Goal: Information Seeking & Learning: Check status

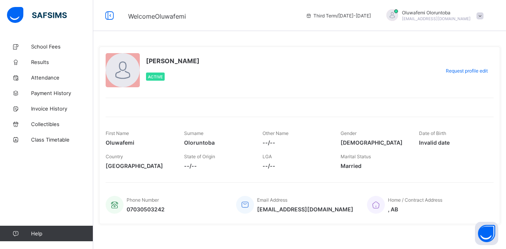
scroll to position [6, 0]
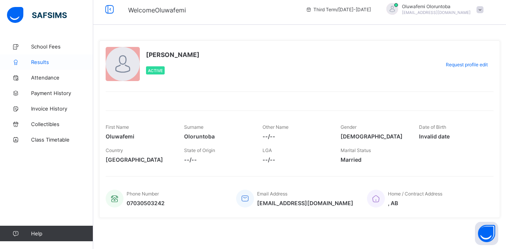
click at [41, 62] on span "Results" at bounding box center [62, 62] width 62 height 6
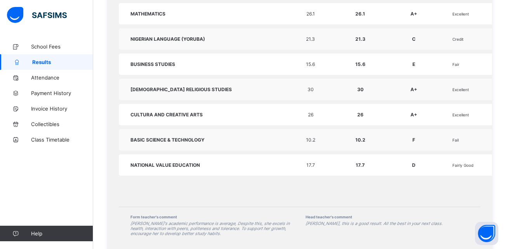
scroll to position [470, 0]
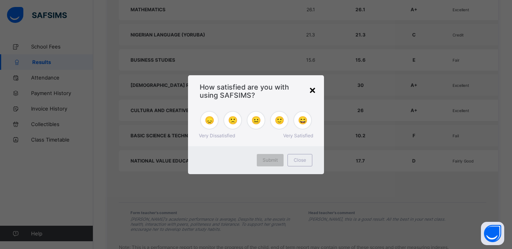
click at [310, 90] on div "×" at bounding box center [312, 89] width 7 height 13
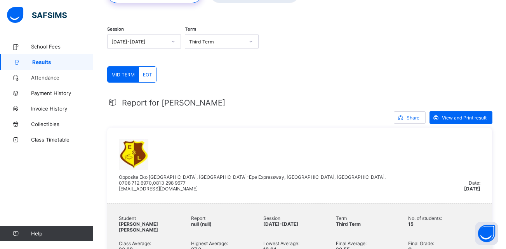
scroll to position [66, 0]
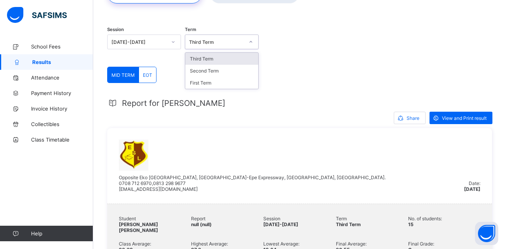
click at [251, 42] on icon at bounding box center [250, 42] width 5 height 8
click at [236, 57] on div "Third Term" at bounding box center [221, 59] width 73 height 12
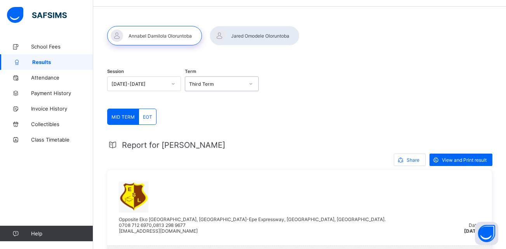
scroll to position [24, 0]
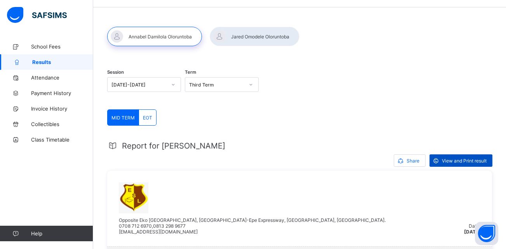
click at [458, 163] on span "View and Print result" at bounding box center [464, 161] width 45 height 6
click at [268, 38] on div at bounding box center [255, 36] width 90 height 19
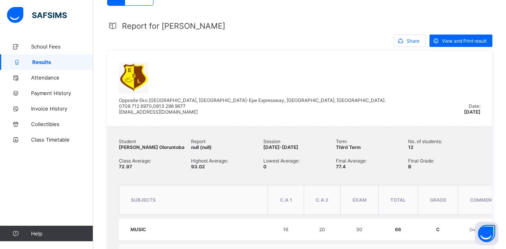
scroll to position [121, 0]
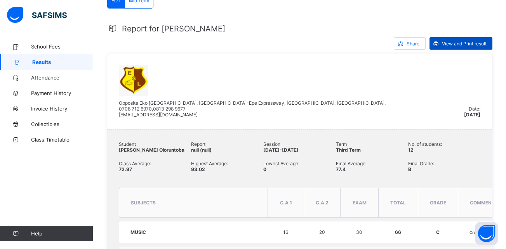
click at [465, 47] on span "View and Print result" at bounding box center [464, 44] width 45 height 6
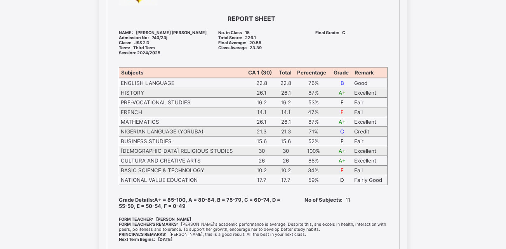
scroll to position [102, 0]
click at [319, 203] on b "No of Subjects:" at bounding box center [323, 200] width 38 height 6
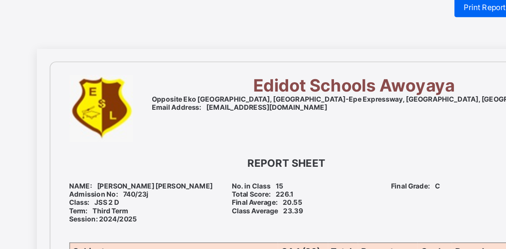
scroll to position [0, 0]
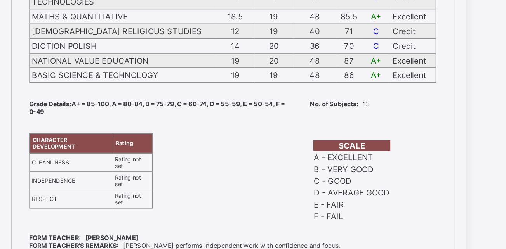
scroll to position [193, 0]
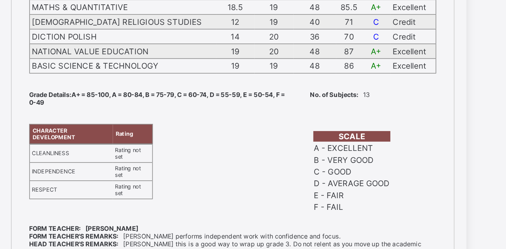
click at [371, 234] on div "FORM TEACHER: Adeniyi Samuel Adeyeni" at bounding box center [253, 235] width 269 height 5
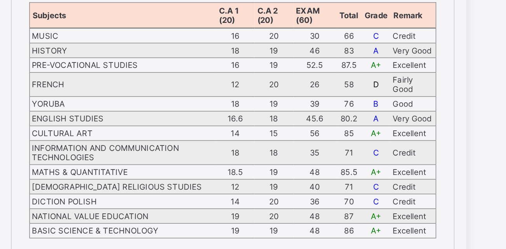
scroll to position [163, 0]
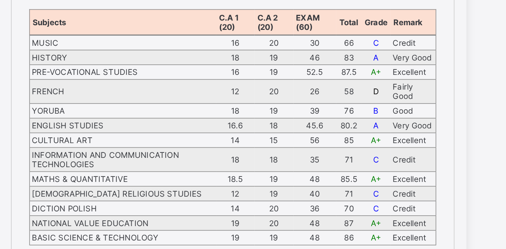
click at [144, 91] on td "CULTURAL ART" at bounding box center [180, 93] width 123 height 10
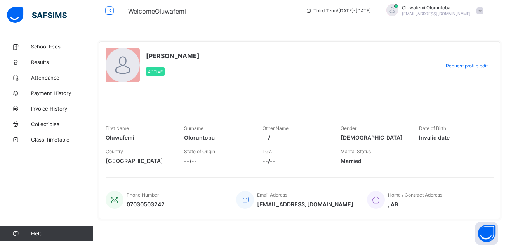
scroll to position [6, 0]
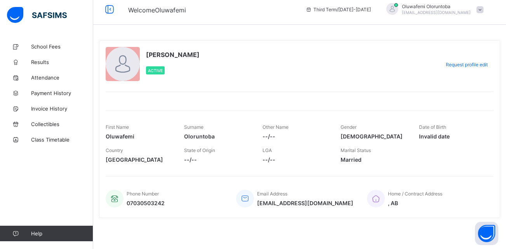
click at [487, 12] on div "Oluwafemi Oloruntoba tobafemi11@gmail.com" at bounding box center [432, 9] width 109 height 13
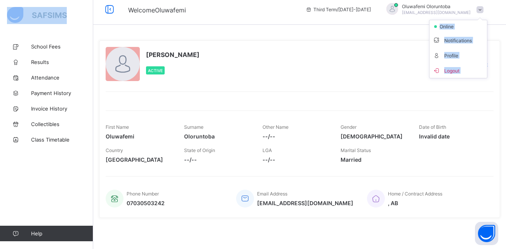
click at [486, 12] on div "Oluwafemi Oloruntoba tobafemi11@gmail.com online Notifications Profile Logout" at bounding box center [432, 9] width 109 height 13
click at [483, 12] on span at bounding box center [479, 9] width 7 height 7
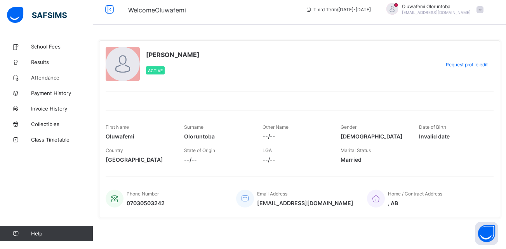
click at [375, 16] on div "Third Term / 2024-2025" at bounding box center [338, 9] width 73 height 31
click at [437, 8] on span "Oluwafemi Oloruntoba" at bounding box center [436, 6] width 69 height 6
click at [465, 66] on span "Request profile edit" at bounding box center [467, 65] width 42 height 6
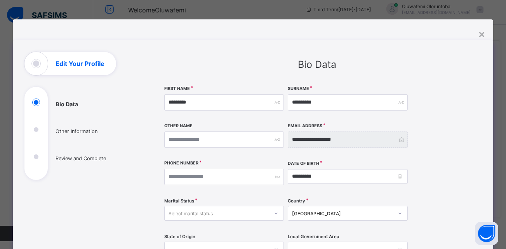
click at [465, 66] on div "Bio Data" at bounding box center [317, 65] width 306 height 12
click at [482, 194] on div "**********" at bounding box center [317, 230] width 329 height 357
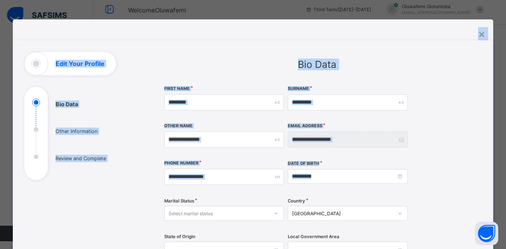
drag, startPoint x: 482, startPoint y: 194, endPoint x: 515, endPoint y: 235, distance: 53.0
click at [505, 235] on html "Welcome Oluwafemi Third Term / 2024-2025 Oluwafemi Oloruntoba tobafemi11@gmail.…" at bounding box center [253, 121] width 506 height 255
click at [486, 29] on div "**********" at bounding box center [253, 237] width 480 height 437
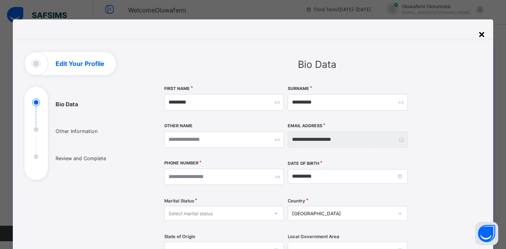
click at [481, 32] on div "×" at bounding box center [481, 33] width 7 height 13
click at [481, 32] on div "**********" at bounding box center [299, 121] width 413 height 255
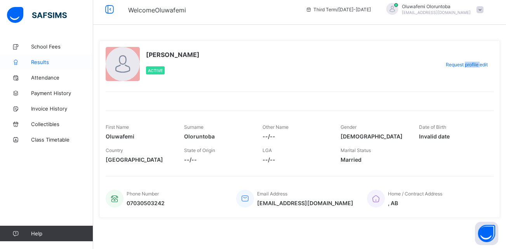
click at [42, 65] on span "Results" at bounding box center [62, 62] width 62 height 6
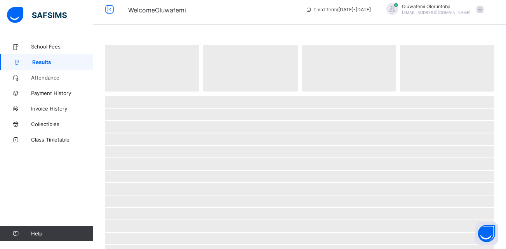
click at [42, 65] on span "Results" at bounding box center [62, 62] width 61 height 6
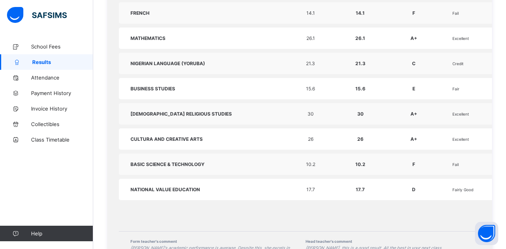
scroll to position [224, 0]
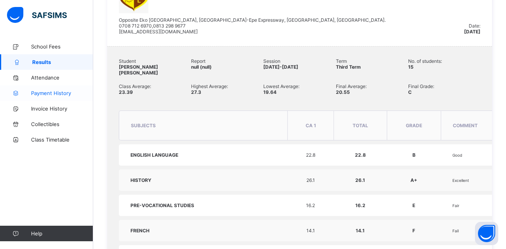
click at [54, 95] on span "Payment History" at bounding box center [62, 93] width 62 height 6
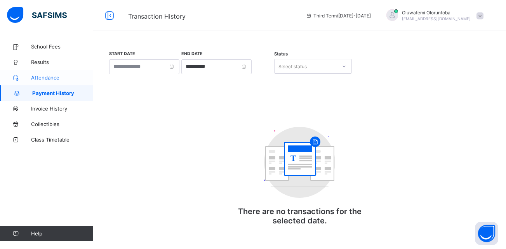
click at [58, 78] on span "Attendance" at bounding box center [62, 78] width 62 height 6
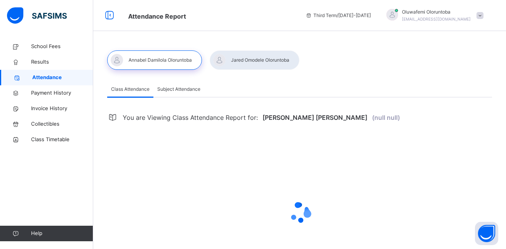
click at [58, 78] on span "Attendance" at bounding box center [62, 78] width 61 height 8
select select "****"
select select "*"
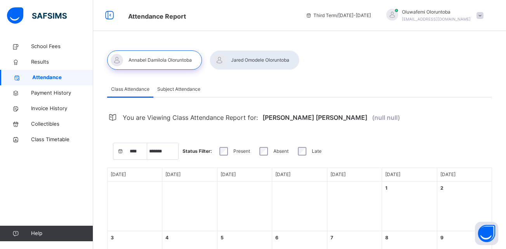
drag, startPoint x: 487, startPoint y: 154, endPoint x: 510, endPoint y: 142, distance: 26.0
click at [505, 142] on html "Attendance Report Third Term / 2024-2025 Oluwafemi Oloruntoba tobafemi11@gmail.…" at bounding box center [253, 249] width 506 height 499
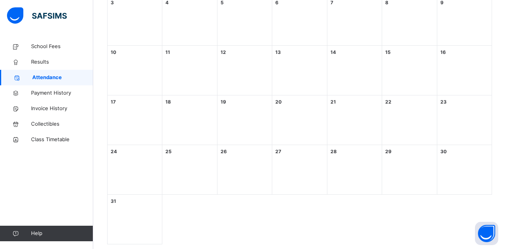
scroll to position [250, 0]
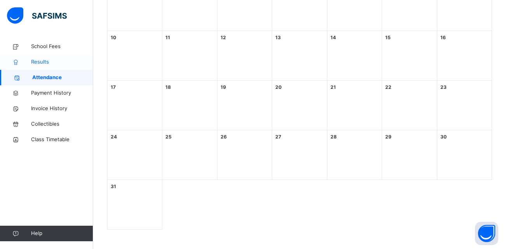
click at [43, 61] on span "Results" at bounding box center [62, 62] width 62 height 8
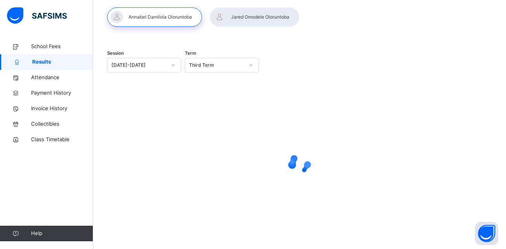
click at [43, 61] on span "Results" at bounding box center [62, 62] width 61 height 8
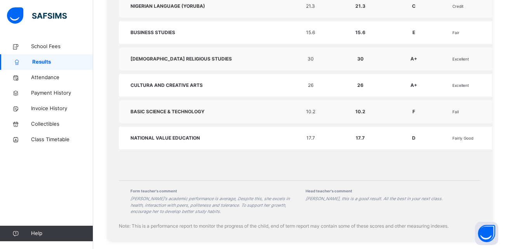
scroll to position [519, 0]
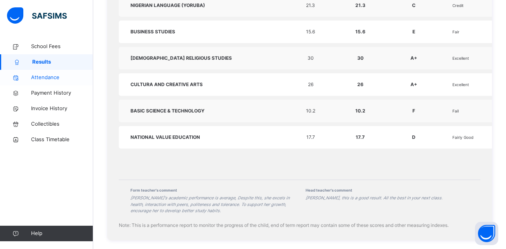
click at [79, 85] on link "Attendance" at bounding box center [46, 78] width 93 height 16
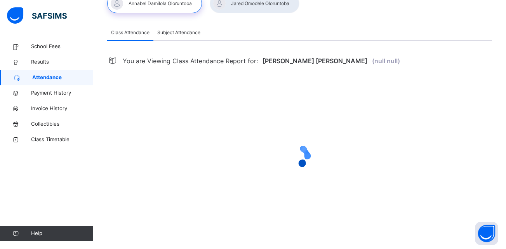
click at [79, 85] on link "Attendance" at bounding box center [46, 78] width 93 height 16
select select "****"
select select "*"
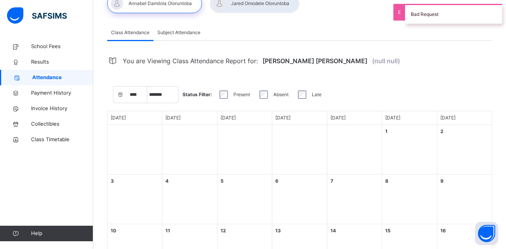
scroll to position [250, 0]
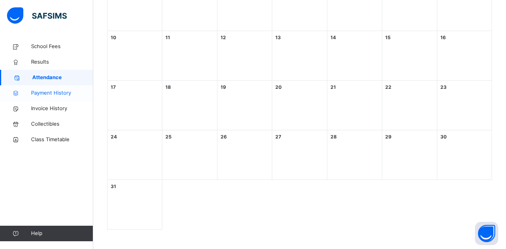
click at [82, 87] on link "Payment History" at bounding box center [46, 93] width 93 height 16
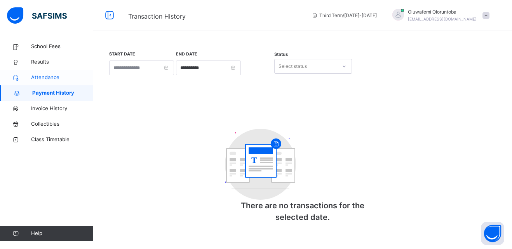
click at [76, 81] on span "Attendance" at bounding box center [62, 78] width 62 height 8
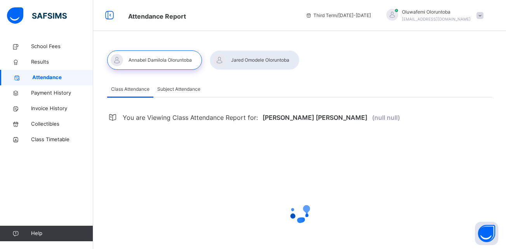
select select "****"
select select "*"
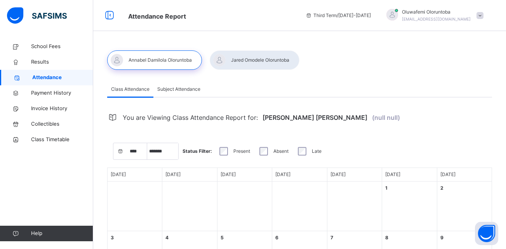
click at [60, 76] on span "Attendance" at bounding box center [62, 78] width 61 height 8
drag, startPoint x: 377, startPoint y: 32, endPoint x: 144, endPoint y: 60, distance: 234.5
click at [144, 60] on div at bounding box center [154, 59] width 95 height 19
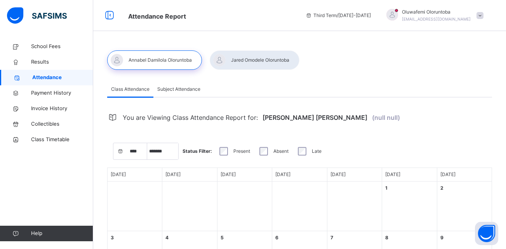
click at [162, 61] on div at bounding box center [154, 59] width 95 height 19
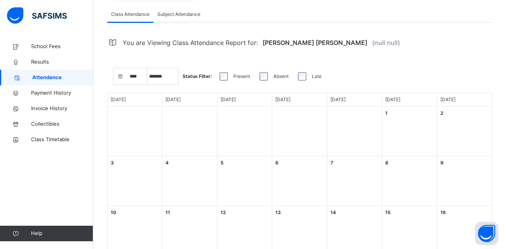
scroll to position [74, 0]
click at [40, 56] on link "Results" at bounding box center [46, 62] width 93 height 16
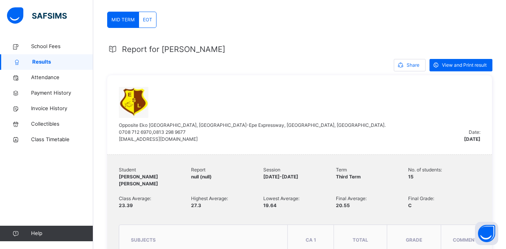
scroll to position [123, 0]
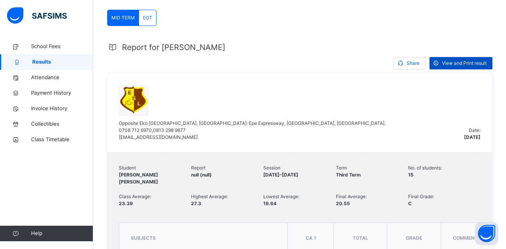
click at [465, 62] on span "View and Print result" at bounding box center [464, 63] width 45 height 7
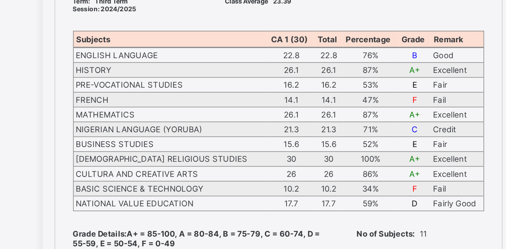
scroll to position [64, 0]
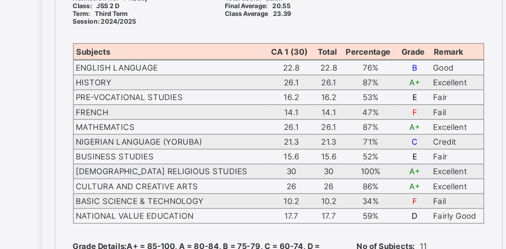
click at [375, 118] on td "Good" at bounding box center [369, 122] width 35 height 10
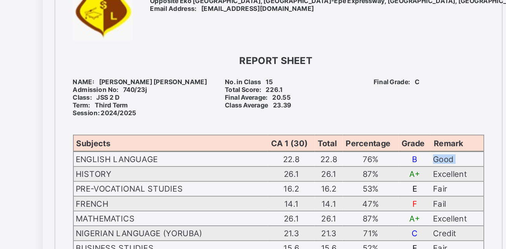
scroll to position [0, 0]
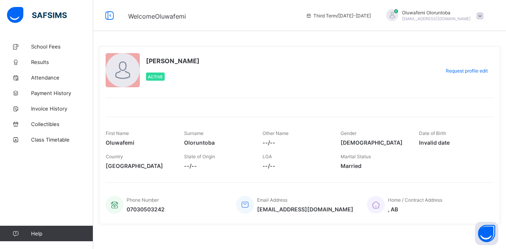
scroll to position [6, 0]
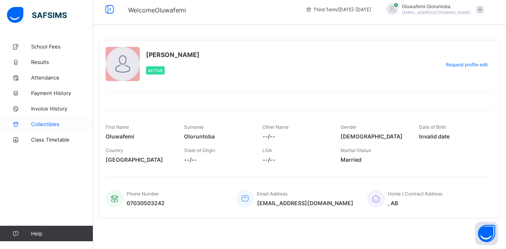
click at [52, 124] on span "Collectibles" at bounding box center [62, 124] width 62 height 6
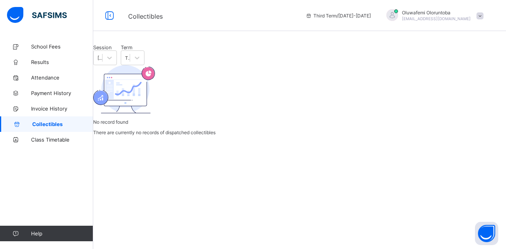
scroll to position [38, 0]
click at [36, 81] on link "Attendance" at bounding box center [46, 78] width 93 height 16
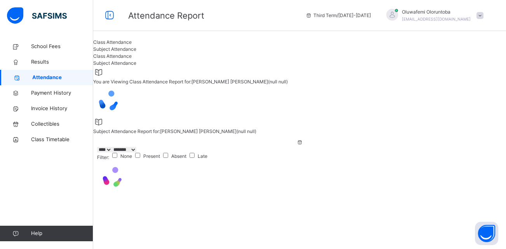
select select "****"
select select "*"
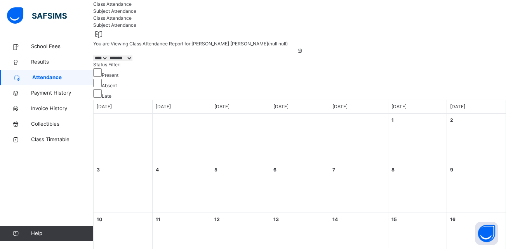
click at [246, 1] on div at bounding box center [299, 1] width 413 height 0
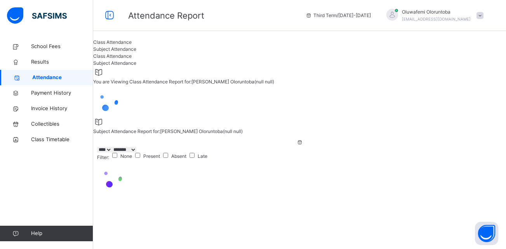
select select "****"
select select "*"
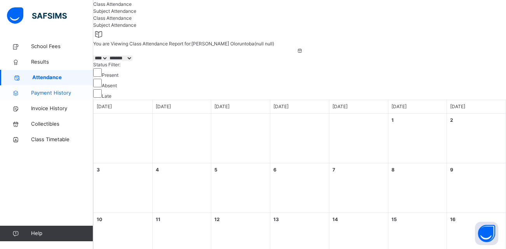
click at [47, 94] on span "Payment History" at bounding box center [62, 93] width 62 height 8
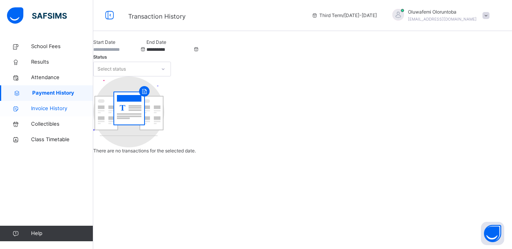
click at [36, 111] on span "Invoice History" at bounding box center [62, 109] width 62 height 8
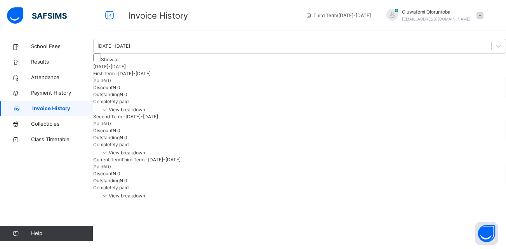
scroll to position [10, 0]
click at [145, 199] on span "View breakdown" at bounding box center [123, 196] width 44 height 6
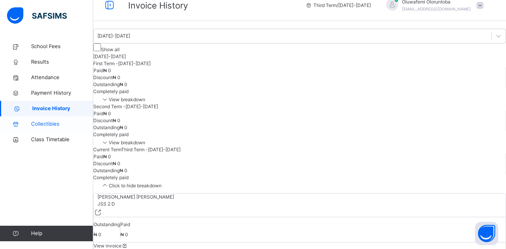
click at [61, 125] on span "Collectibles" at bounding box center [62, 124] width 62 height 8
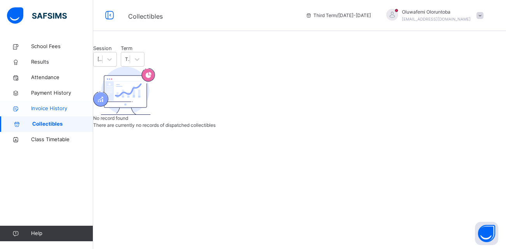
click at [56, 109] on span "Invoice History" at bounding box center [62, 109] width 62 height 8
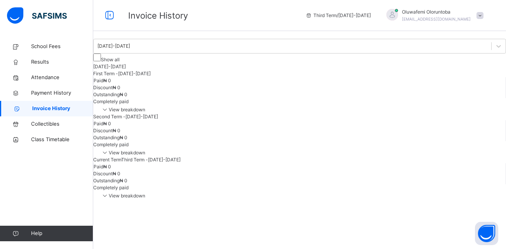
scroll to position [10, 0]
click at [42, 93] on span "Payment History" at bounding box center [62, 93] width 62 height 8
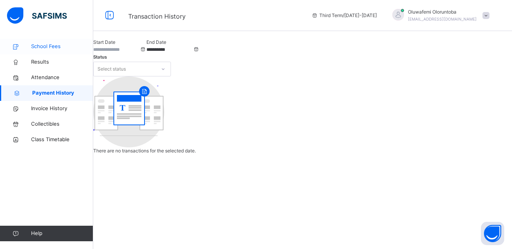
click at [40, 44] on span "School Fees" at bounding box center [62, 47] width 62 height 8
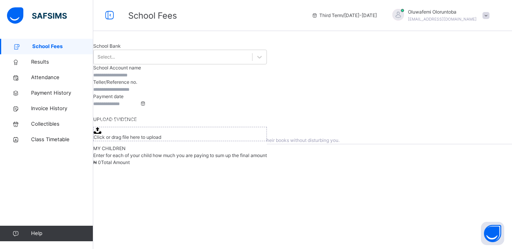
click at [143, 123] on span "View invoice history" at bounding box center [121, 119] width 44 height 7
click at [51, 93] on span "Payment History" at bounding box center [62, 93] width 62 height 8
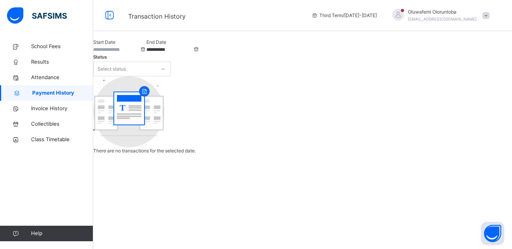
click at [165, 67] on icon at bounding box center [163, 69] width 5 height 8
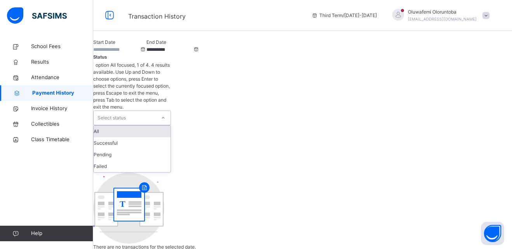
click at [170, 126] on div "All" at bounding box center [132, 132] width 77 height 12
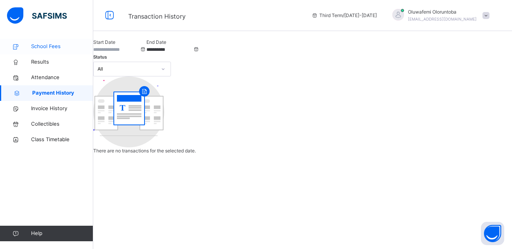
click at [50, 47] on span "School Fees" at bounding box center [62, 47] width 62 height 8
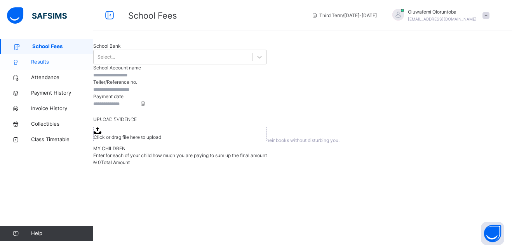
click at [45, 62] on span "Results" at bounding box center [62, 62] width 62 height 8
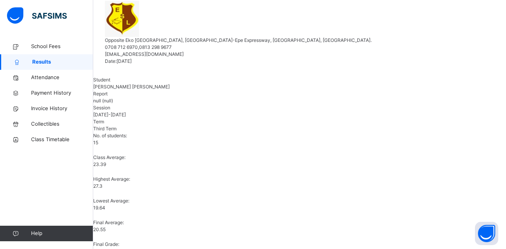
scroll to position [165, 0]
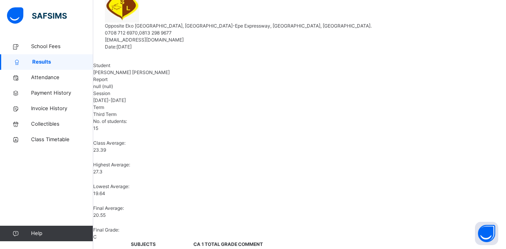
click at [373, 118] on div "Term Third Term" at bounding box center [299, 111] width 413 height 14
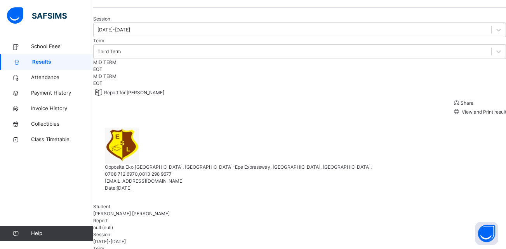
scroll to position [0, 0]
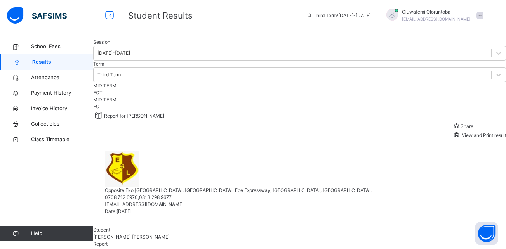
click at [460, 138] on span "View and Print result" at bounding box center [483, 135] width 46 height 6
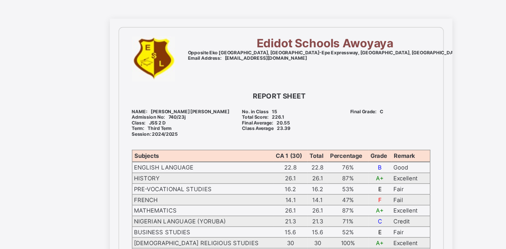
scroll to position [10, 0]
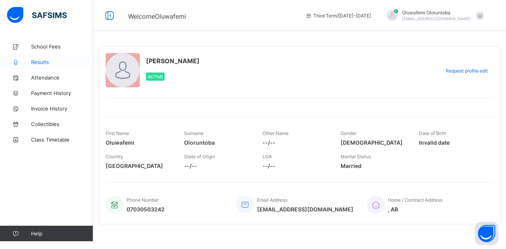
click at [43, 60] on span "Results" at bounding box center [62, 62] width 62 height 6
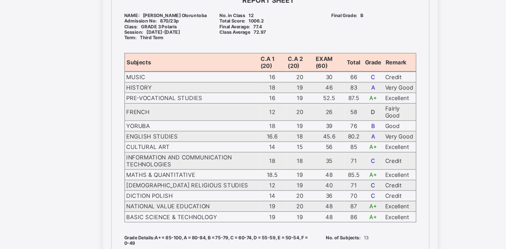
scroll to position [118, 0]
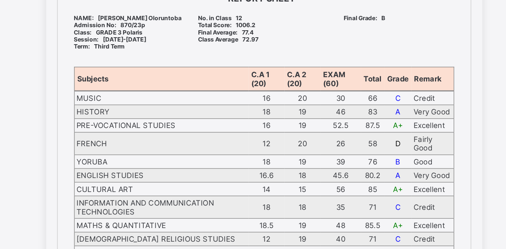
click at [276, 40] on div "No. in Class 12 Total Score: 1006.2 Final Average: 77.4 Class Average 72.97" at bounding box center [252, 27] width 99 height 33
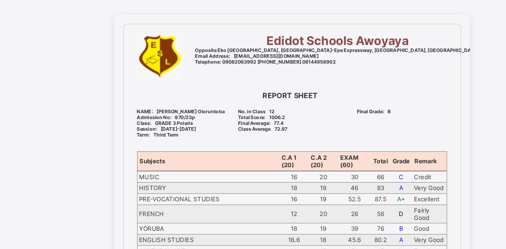
scroll to position [6, 0]
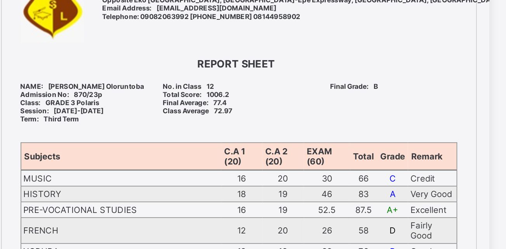
click at [288, 107] on div "REPORT SHEET" at bounding box center [253, 115] width 276 height 16
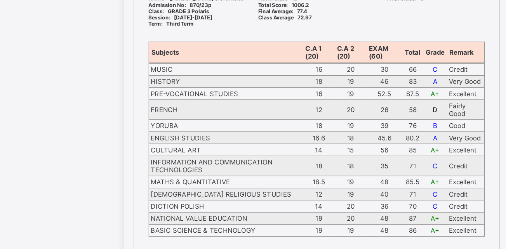
scroll to position [121, 0]
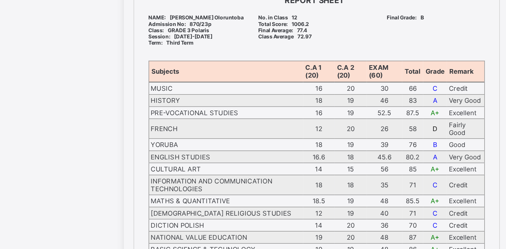
click at [329, 109] on td "58" at bounding box center [329, 103] width 17 height 16
click at [334, 101] on td "58" at bounding box center [329, 103] width 17 height 16
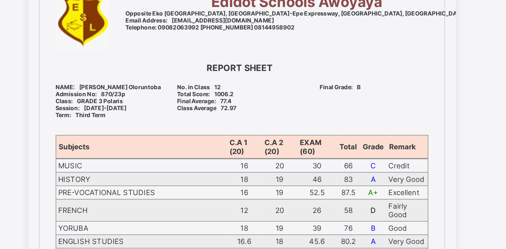
scroll to position [0, 0]
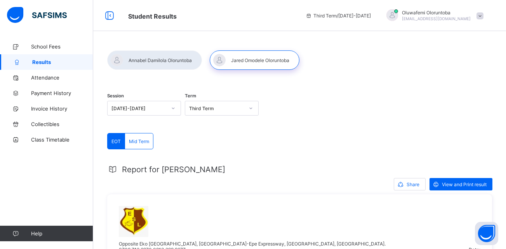
scroll to position [121, 0]
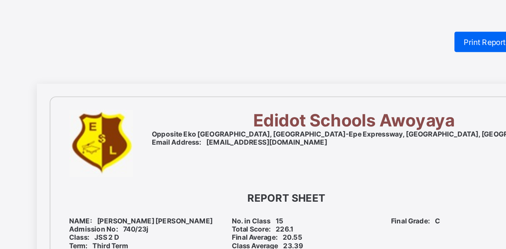
click at [251, 125] on b "REPORT SHEET" at bounding box center [251, 121] width 48 height 8
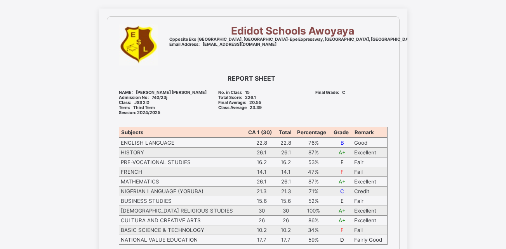
scroll to position [42, 0]
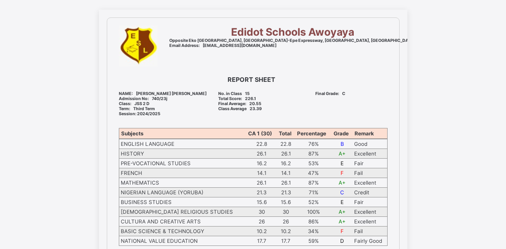
click at [464, 10] on div "Edidot Schools Awoyaya Opposite [GEOGRAPHIC_DATA], [GEOGRAPHIC_DATA]-[GEOGRAPHI…" at bounding box center [253, 225] width 506 height 431
